Goal: Transaction & Acquisition: Purchase product/service

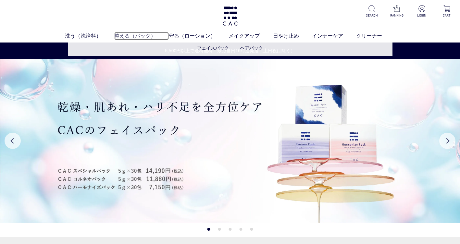
click at [137, 34] on link "整える（パック）" at bounding box center [141, 36] width 55 height 8
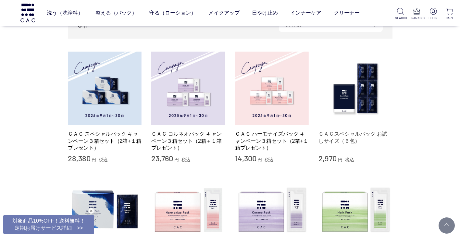
scroll to position [130, 0]
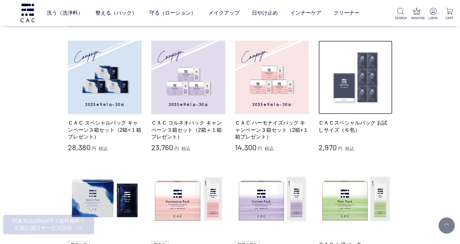
click at [351, 103] on img at bounding box center [356, 78] width 74 height 74
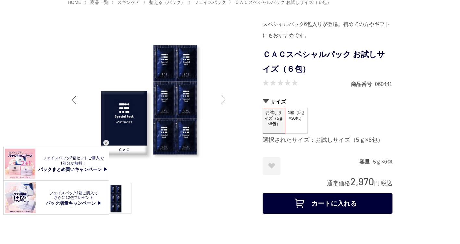
scroll to position [32, 0]
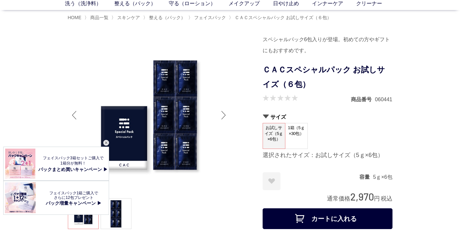
click at [107, 141] on div "閉じる" at bounding box center [106, 143] width 6 height 6
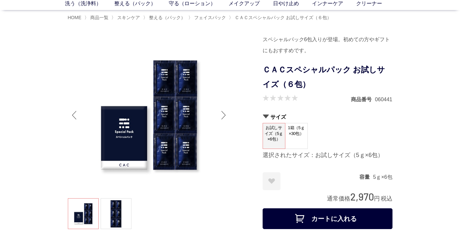
click at [292, 138] on span "1箱（5ｇ×30包）" at bounding box center [297, 132] width 22 height 19
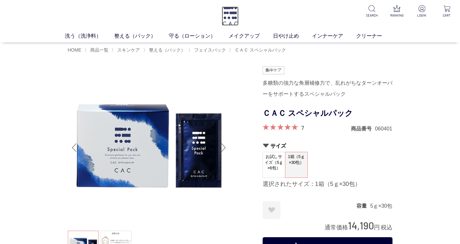
click at [229, 10] on img at bounding box center [230, 15] width 17 height 19
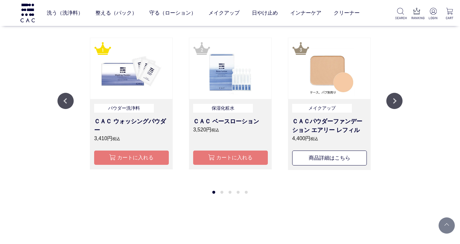
scroll to position [715, 0]
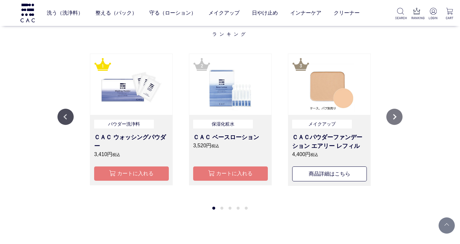
click at [396, 116] on button "Next" at bounding box center [395, 117] width 16 height 16
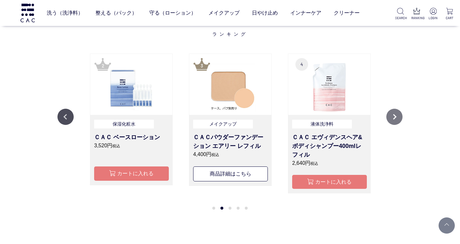
click at [396, 115] on button "Next" at bounding box center [395, 117] width 16 height 16
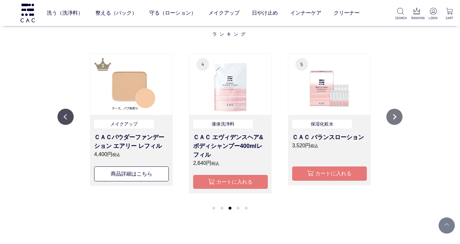
click at [396, 115] on button "Next" at bounding box center [395, 117] width 16 height 16
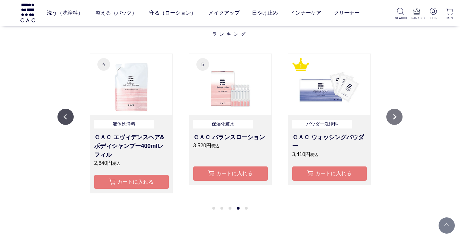
click at [396, 115] on button "Next" at bounding box center [395, 117] width 16 height 16
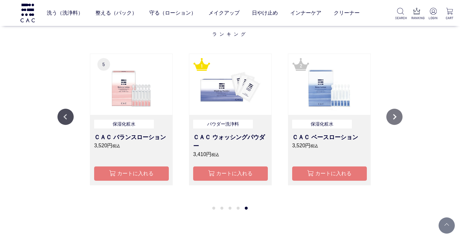
click at [396, 114] on button "Next" at bounding box center [395, 117] width 16 height 16
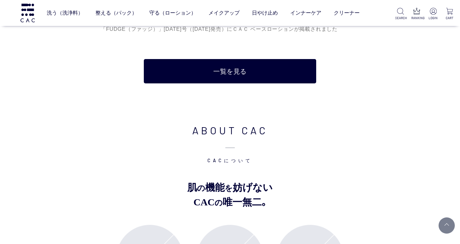
scroll to position [2177, 0]
